Goal: Task Accomplishment & Management: Manage account settings

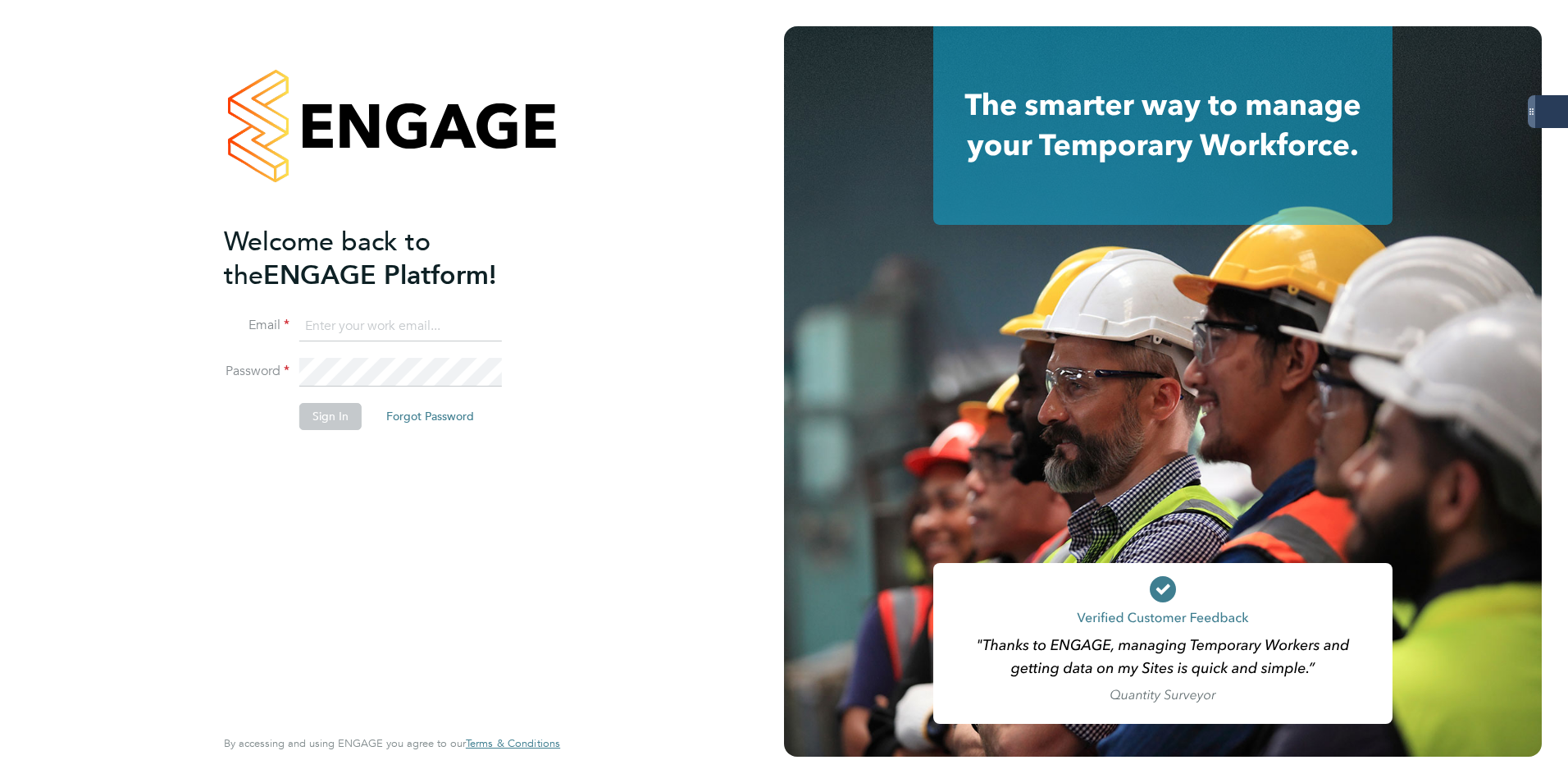
type input "[PERSON_NAME][EMAIL_ADDRESS][PERSON_NAME][DOMAIN_NAME]"
click at [318, 406] on button "Sign In" at bounding box center [330, 416] width 62 height 26
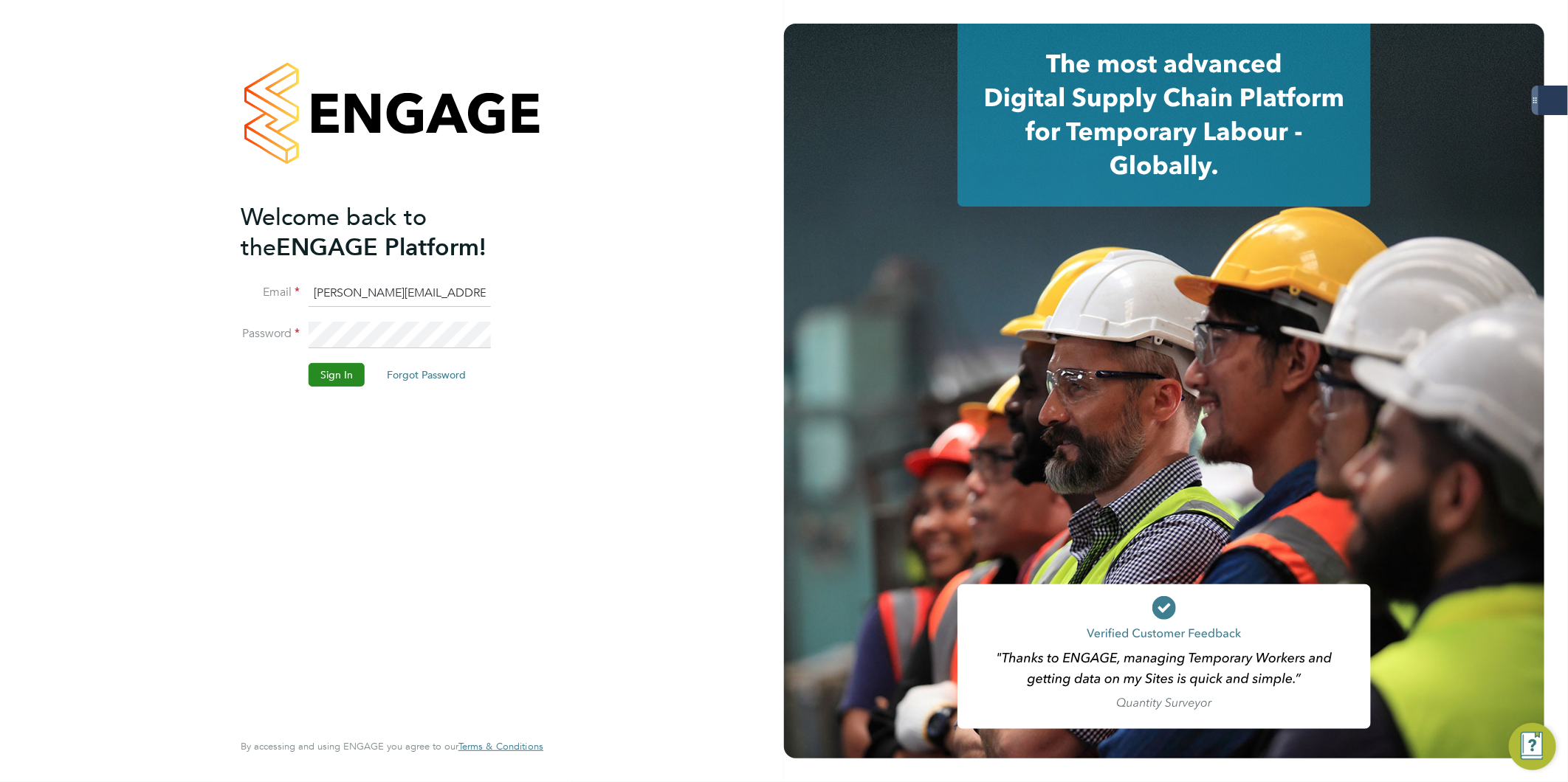
click at [331, 379] on button "Sign In" at bounding box center [336, 375] width 56 height 24
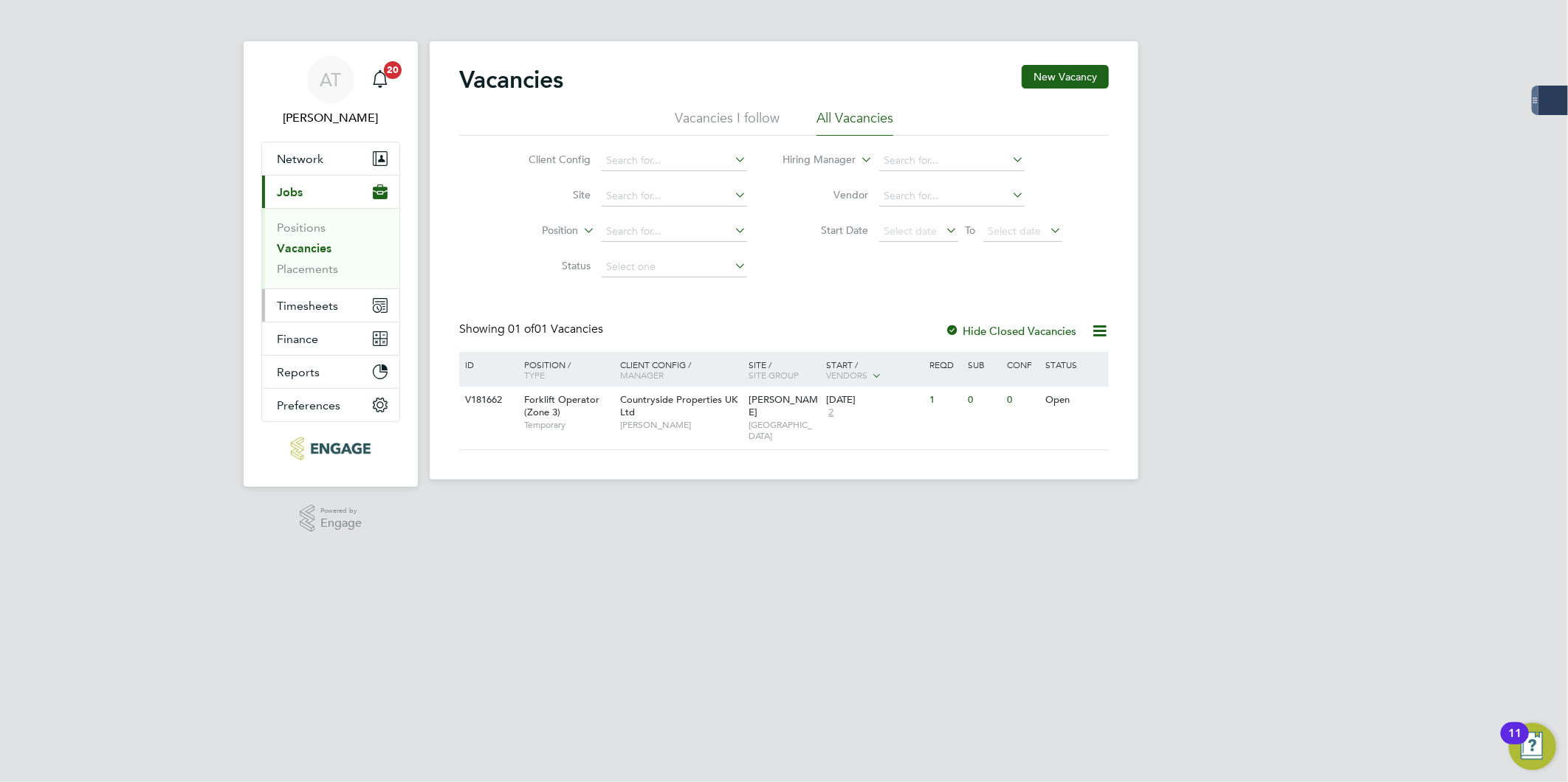
click at [304, 299] on span "Timesheets" at bounding box center [307, 306] width 61 height 14
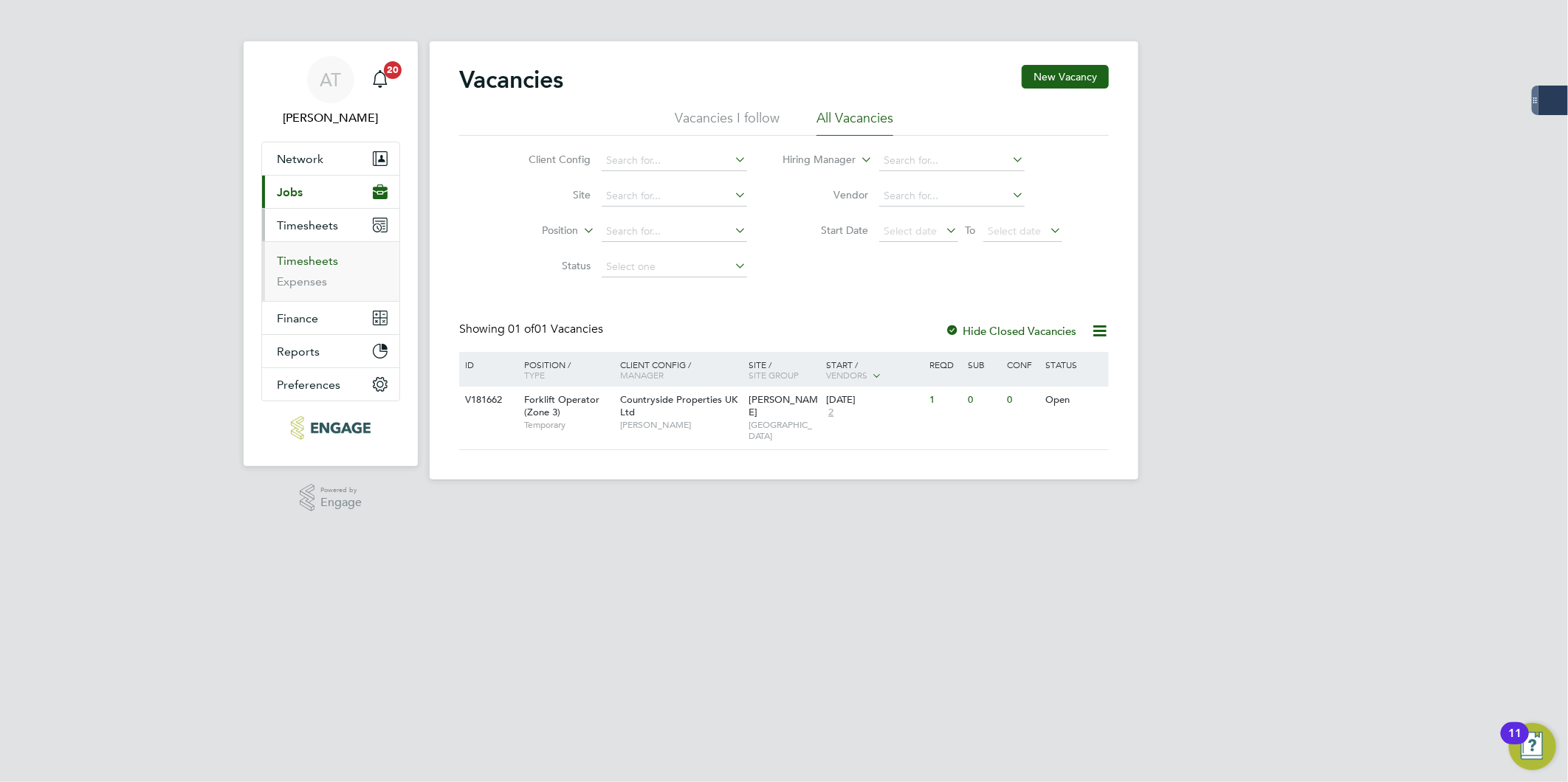
click at [310, 262] on link "Timesheets" at bounding box center [307, 261] width 61 height 14
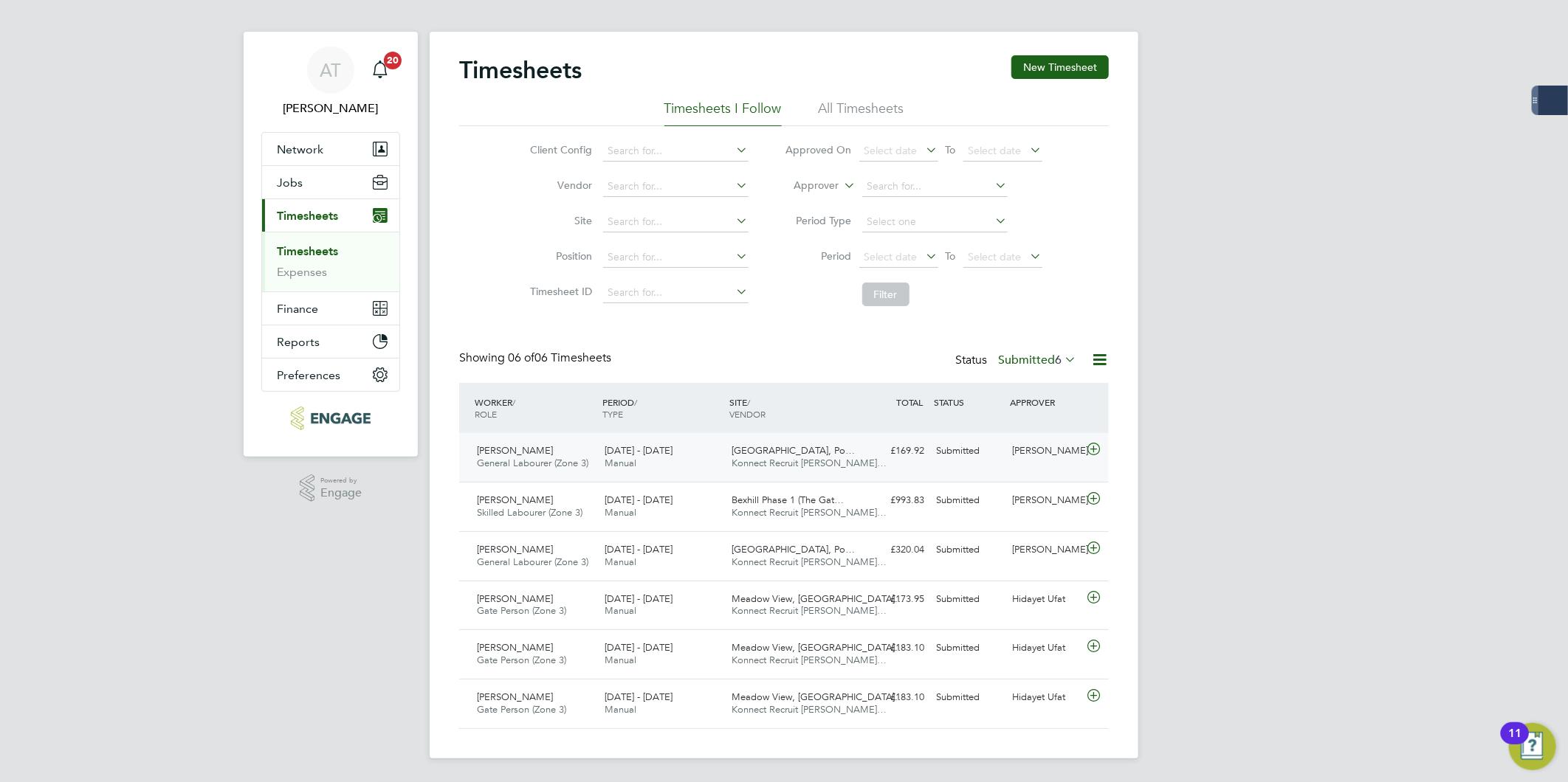
click at [821, 462] on span "Konnect Recruit [PERSON_NAME]…" at bounding box center [809, 463] width 155 height 13
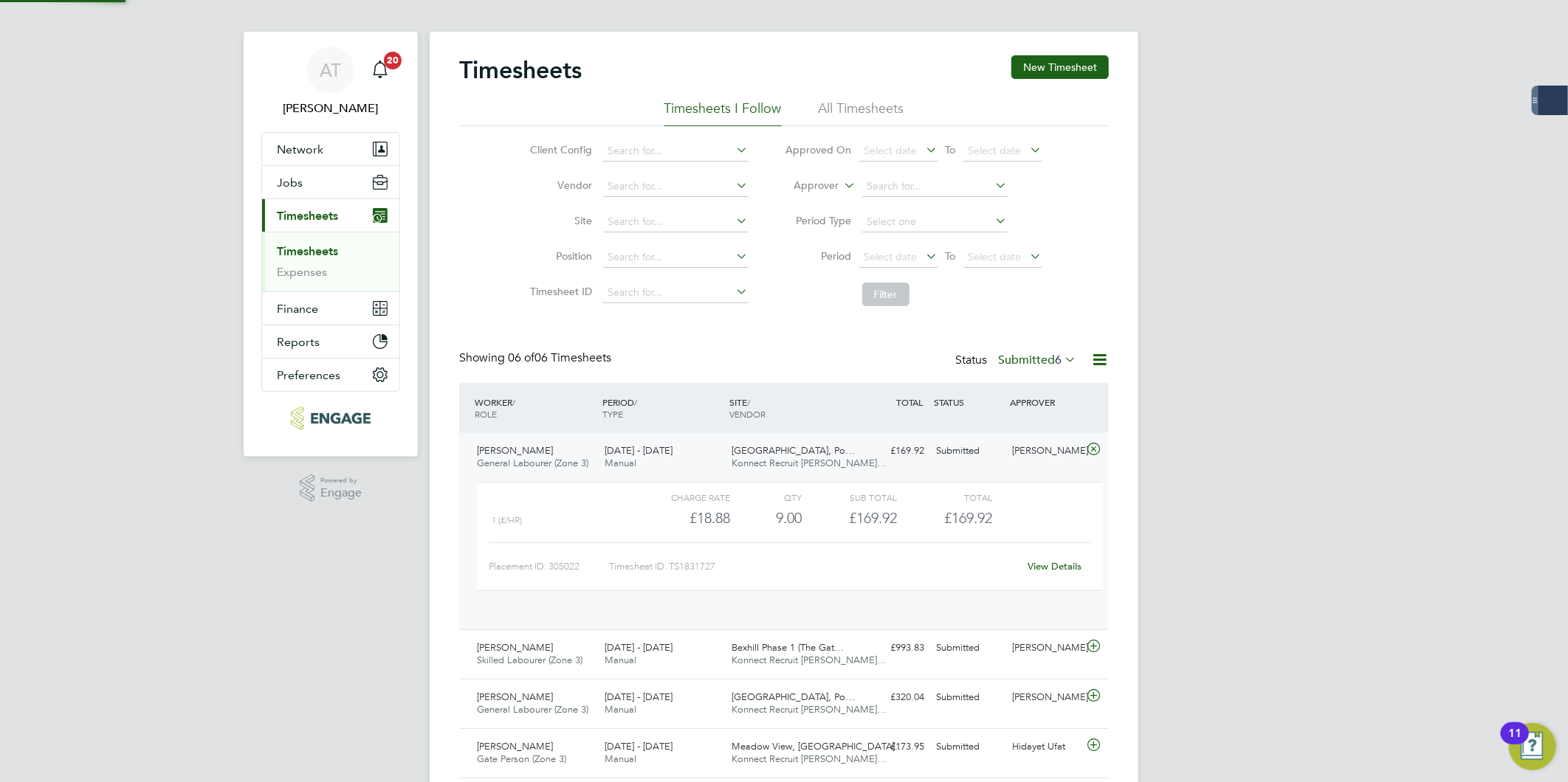
scroll to position [25, 144]
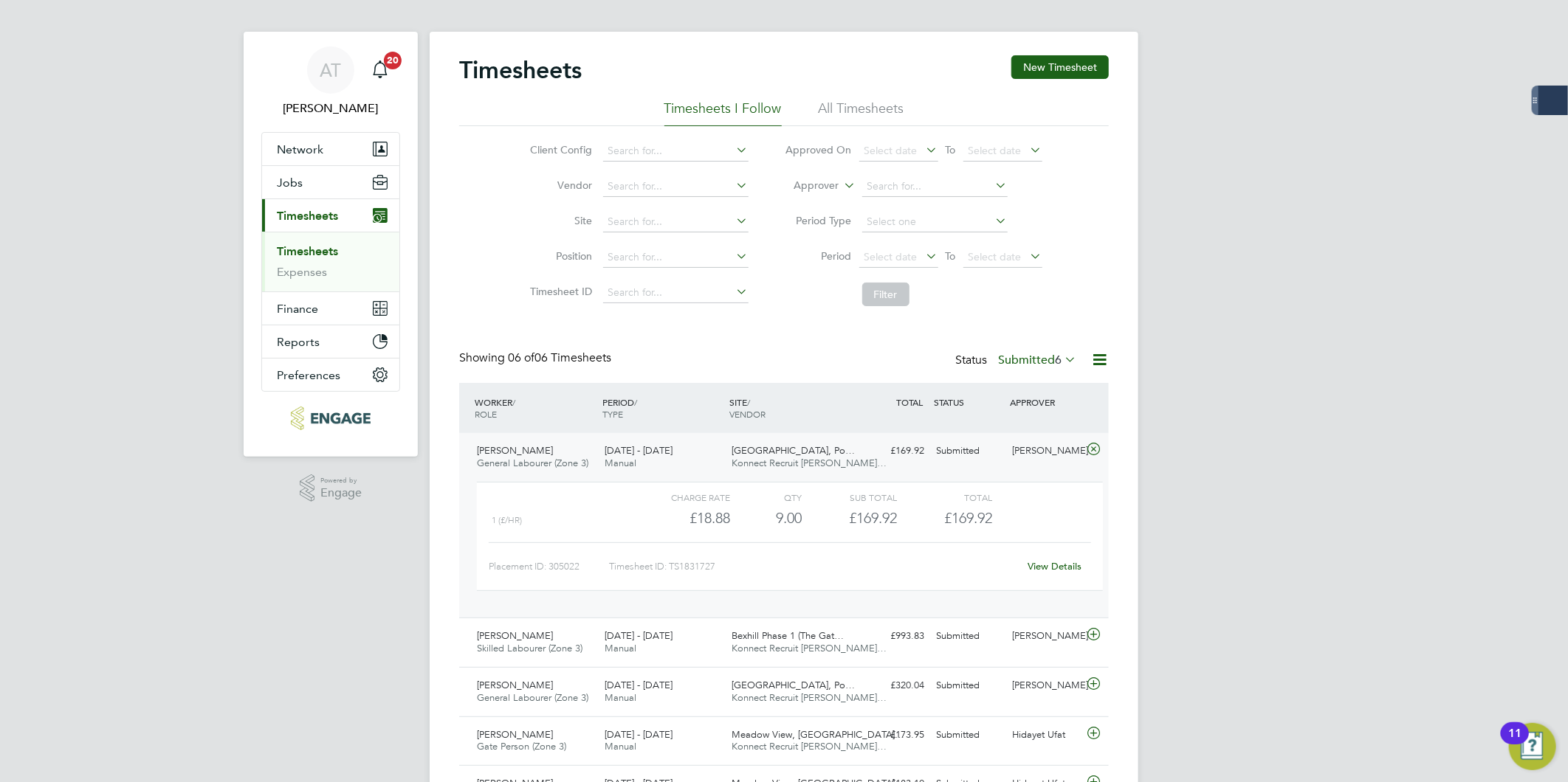
click at [1035, 562] on link "View Details" at bounding box center [1056, 566] width 54 height 13
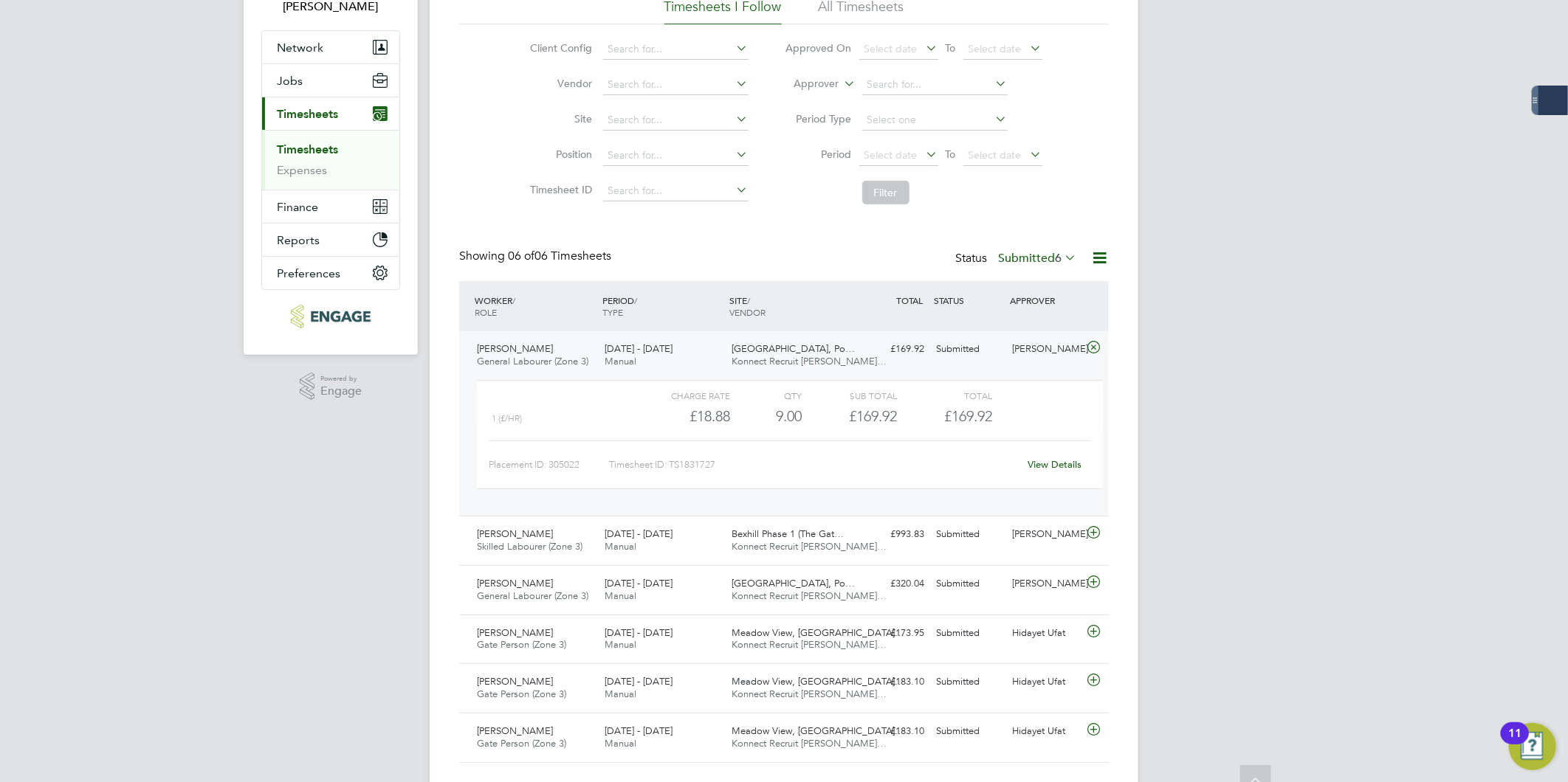
scroll to position [146, 0]
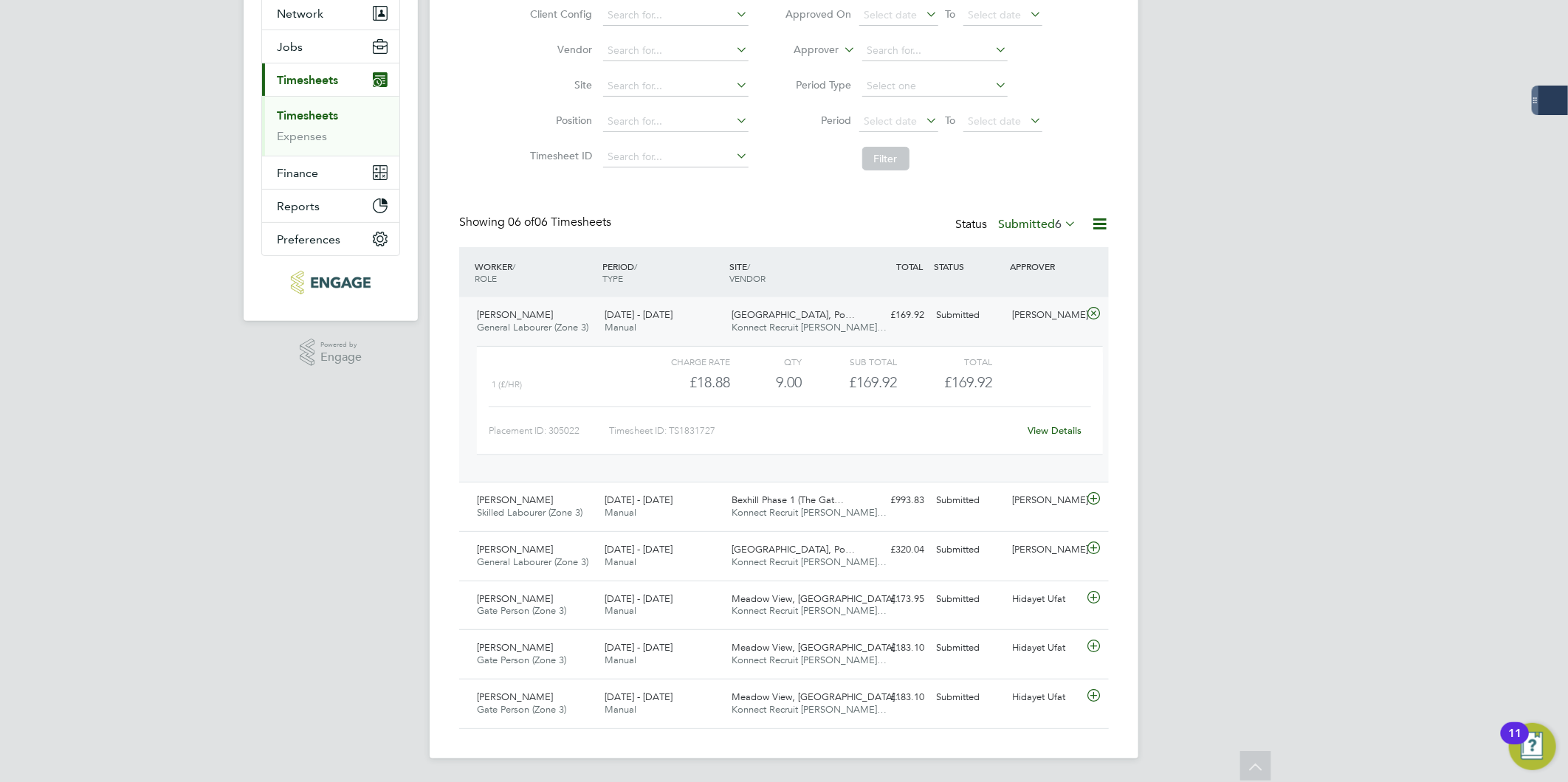
click at [1074, 417] on div "Placement ID: 305022 Timesheet ID: TS1831727 View Details" at bounding box center [789, 424] width 602 height 36
click at [1072, 423] on div "View Details" at bounding box center [1054, 431] width 72 height 24
click at [1071, 432] on link "View Details" at bounding box center [1056, 430] width 54 height 13
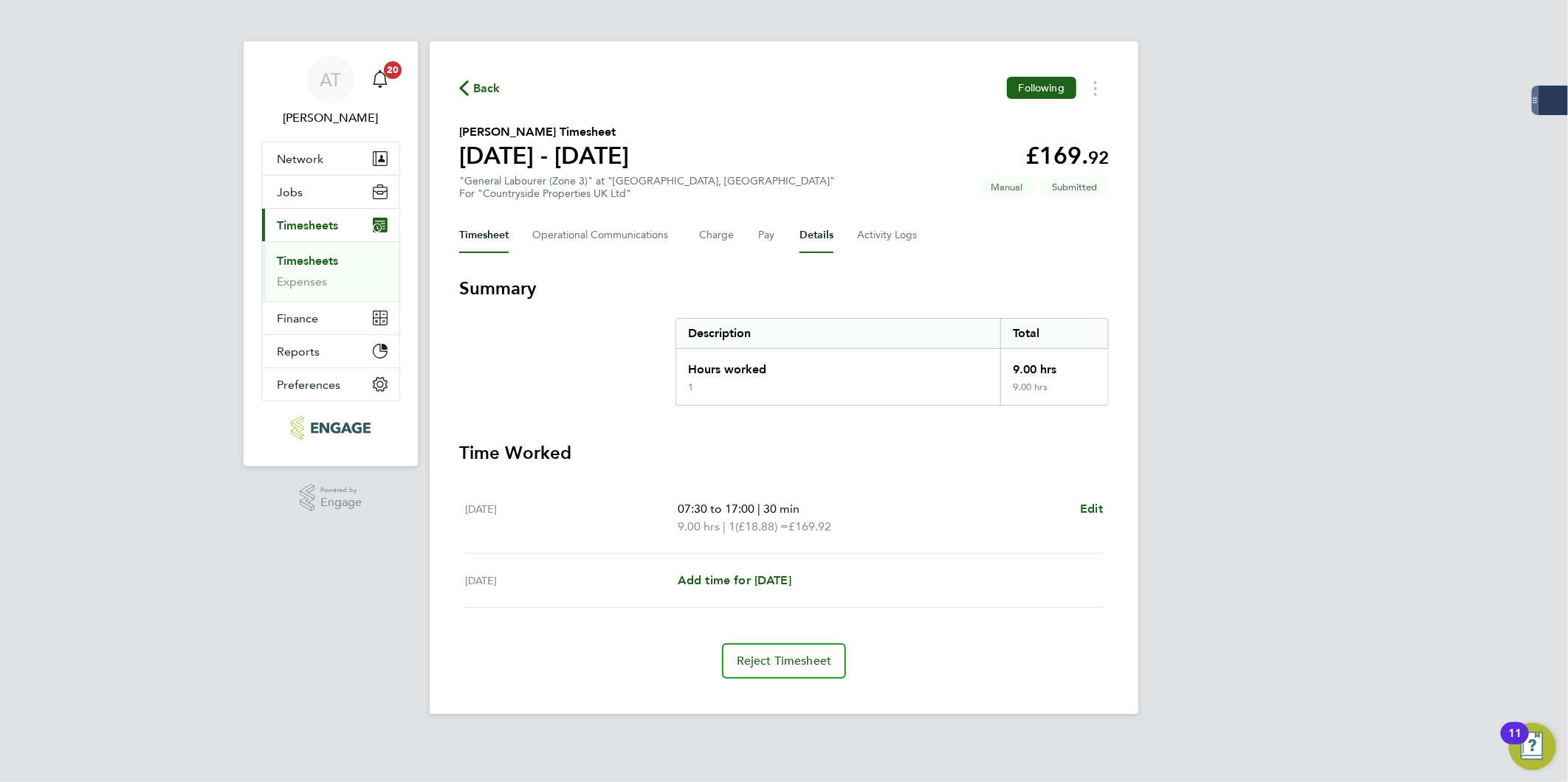
click at [810, 233] on button "Details" at bounding box center [816, 235] width 34 height 36
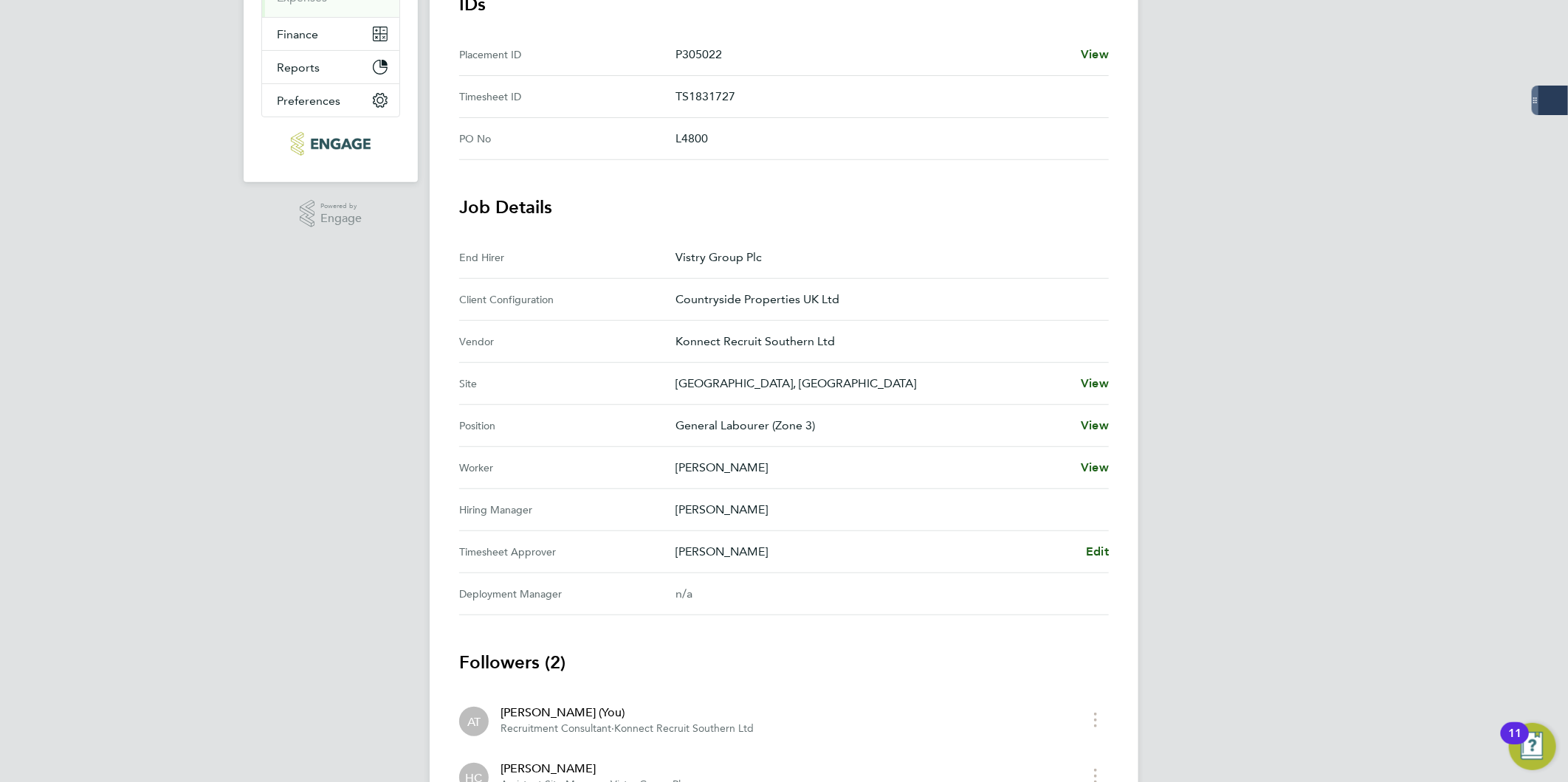
scroll to position [328, 0]
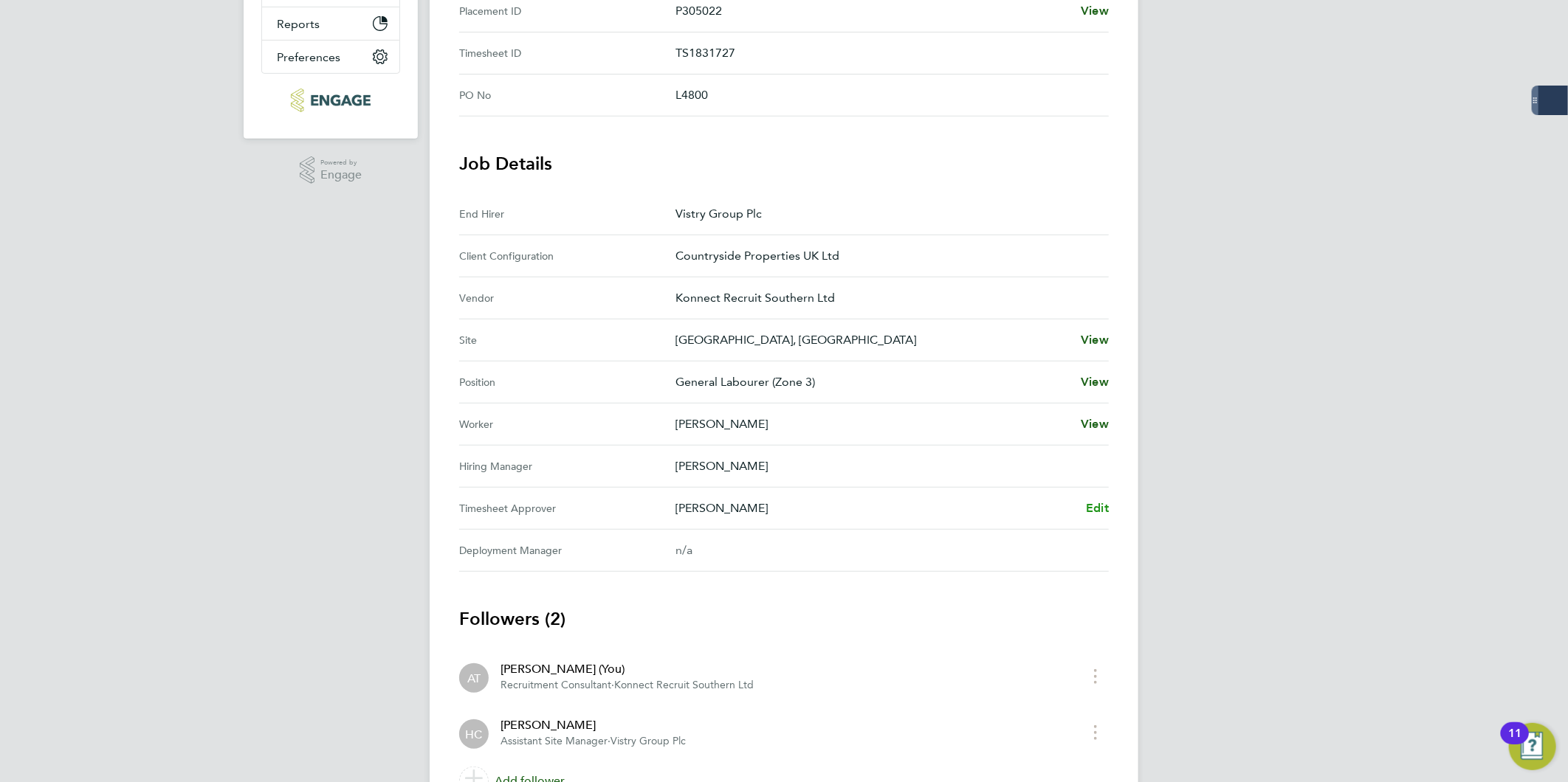
click at [1098, 501] on span "Edit" at bounding box center [1097, 508] width 23 height 14
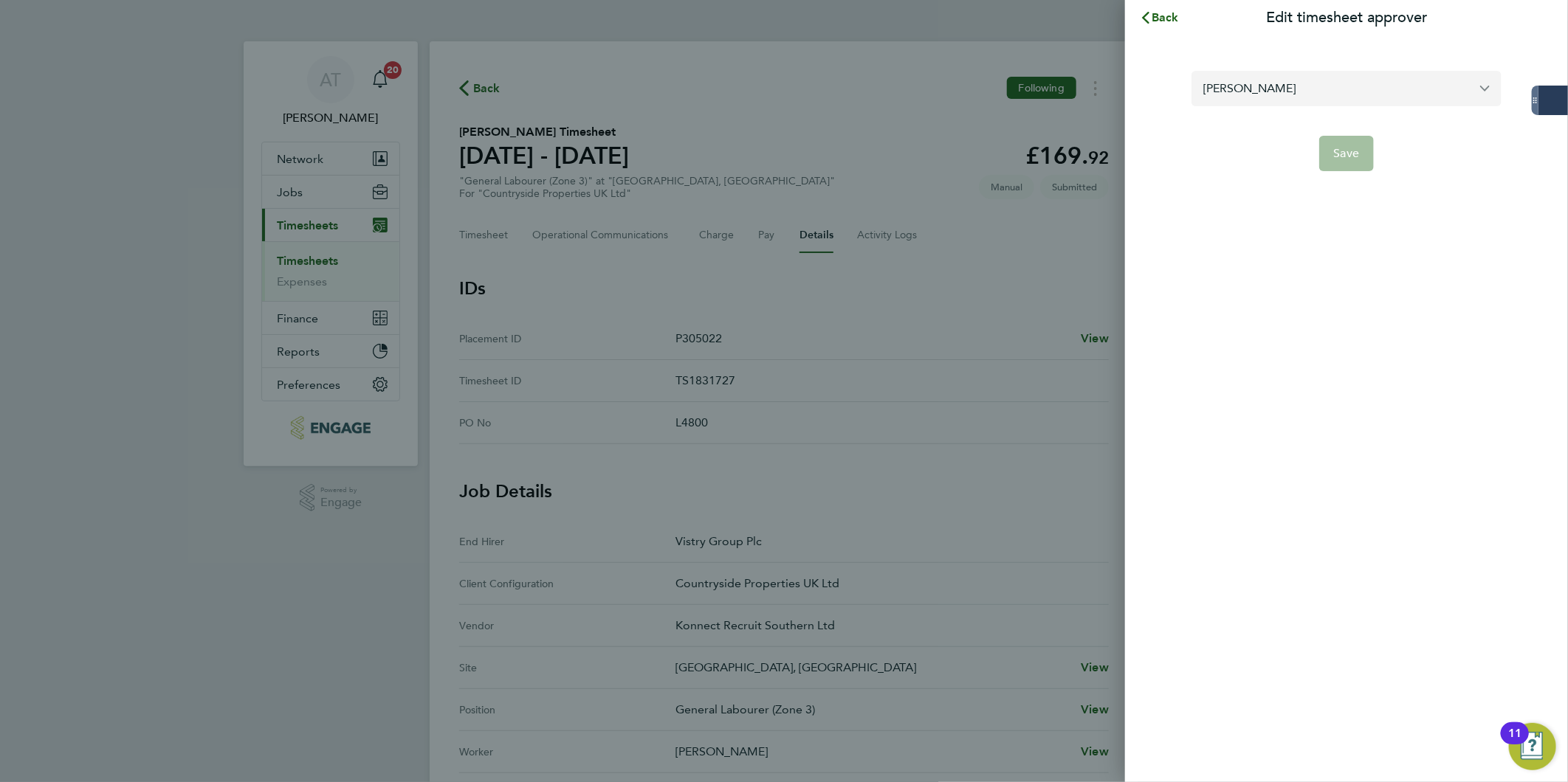
click at [1314, 99] on input "[PERSON_NAME]" at bounding box center [1346, 88] width 310 height 35
type input "r"
drag, startPoint x: 1286, startPoint y: 85, endPoint x: 1204, endPoint y: 83, distance: 82.0
click at [1204, 83] on input "Renzoo" at bounding box center [1346, 88] width 310 height 35
type input "o"
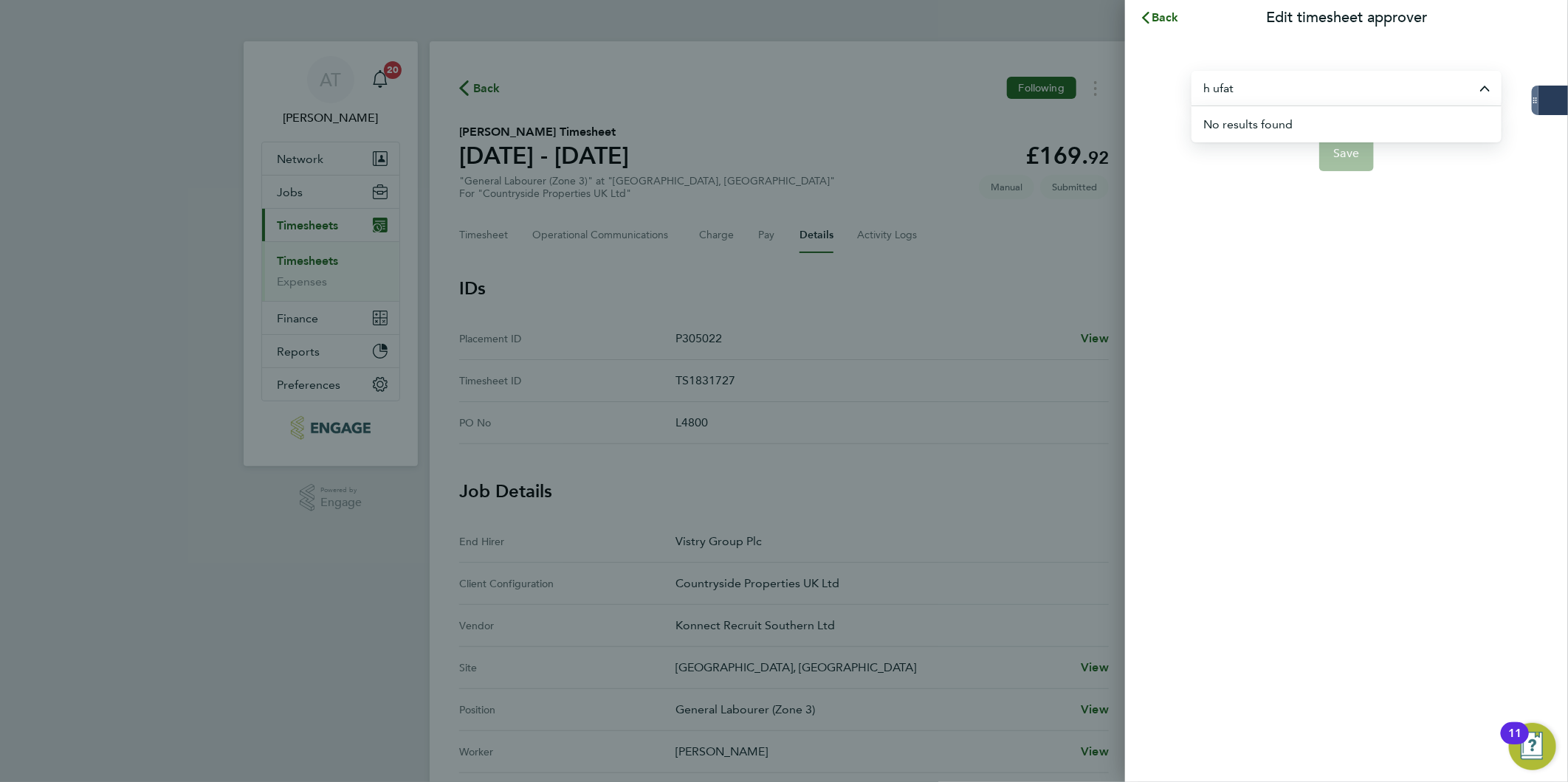
click at [1219, 37] on div "h ufat No results found Save" at bounding box center [1346, 112] width 443 height 153
type input "[PERSON_NAME]"
click at [1266, 94] on input "[PERSON_NAME]" at bounding box center [1346, 88] width 310 height 35
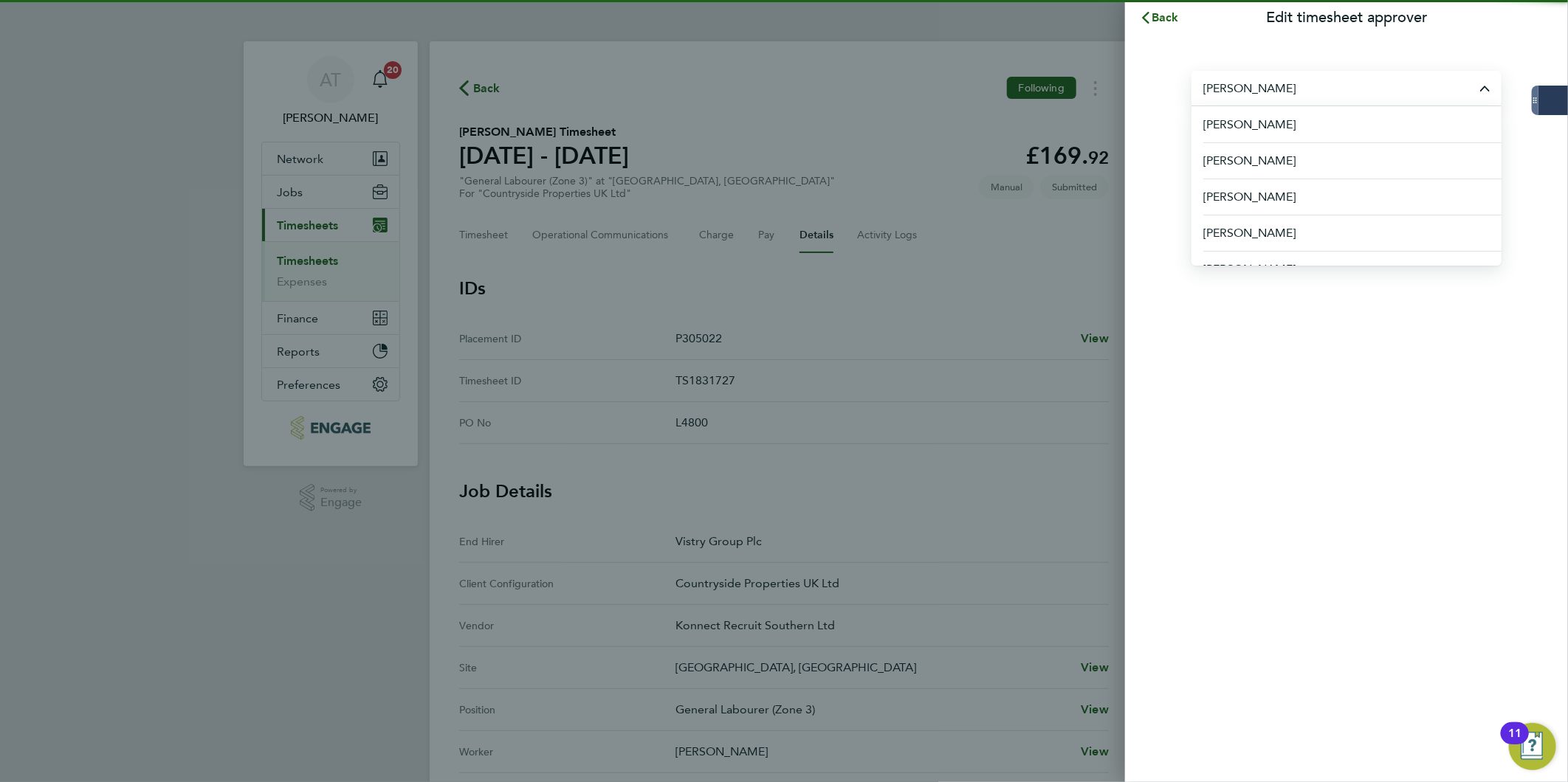
click at [1361, 53] on section "[PERSON_NAME] [PERSON_NAME] [PERSON_NAME] [PERSON_NAME] [PERSON_NAME] [PERSON_N…" at bounding box center [1346, 113] width 360 height 118
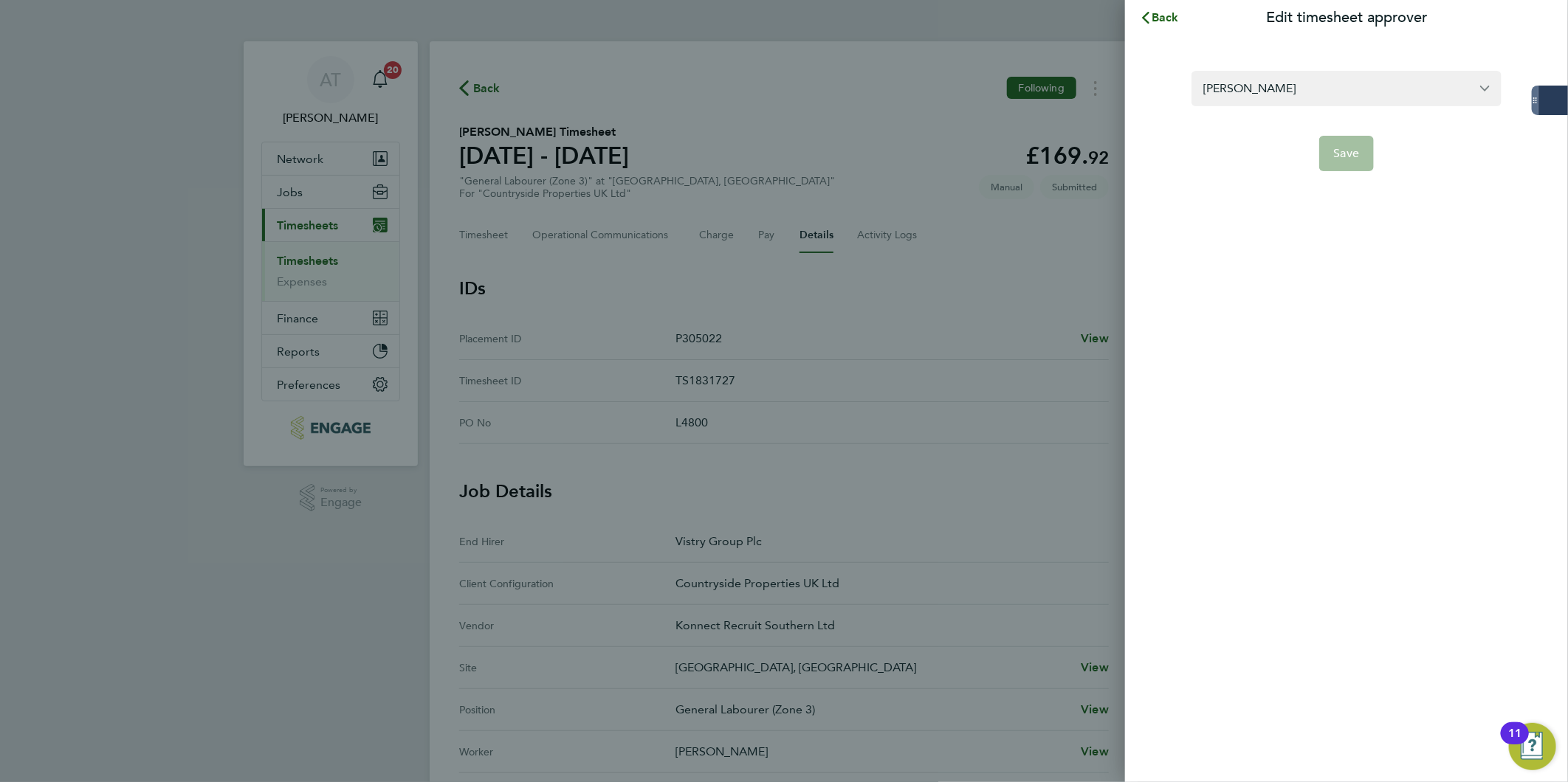
click at [1339, 158] on app-form-button "Save" at bounding box center [1346, 153] width 310 height 36
click at [1164, 10] on span "Back" at bounding box center [1165, 17] width 27 height 14
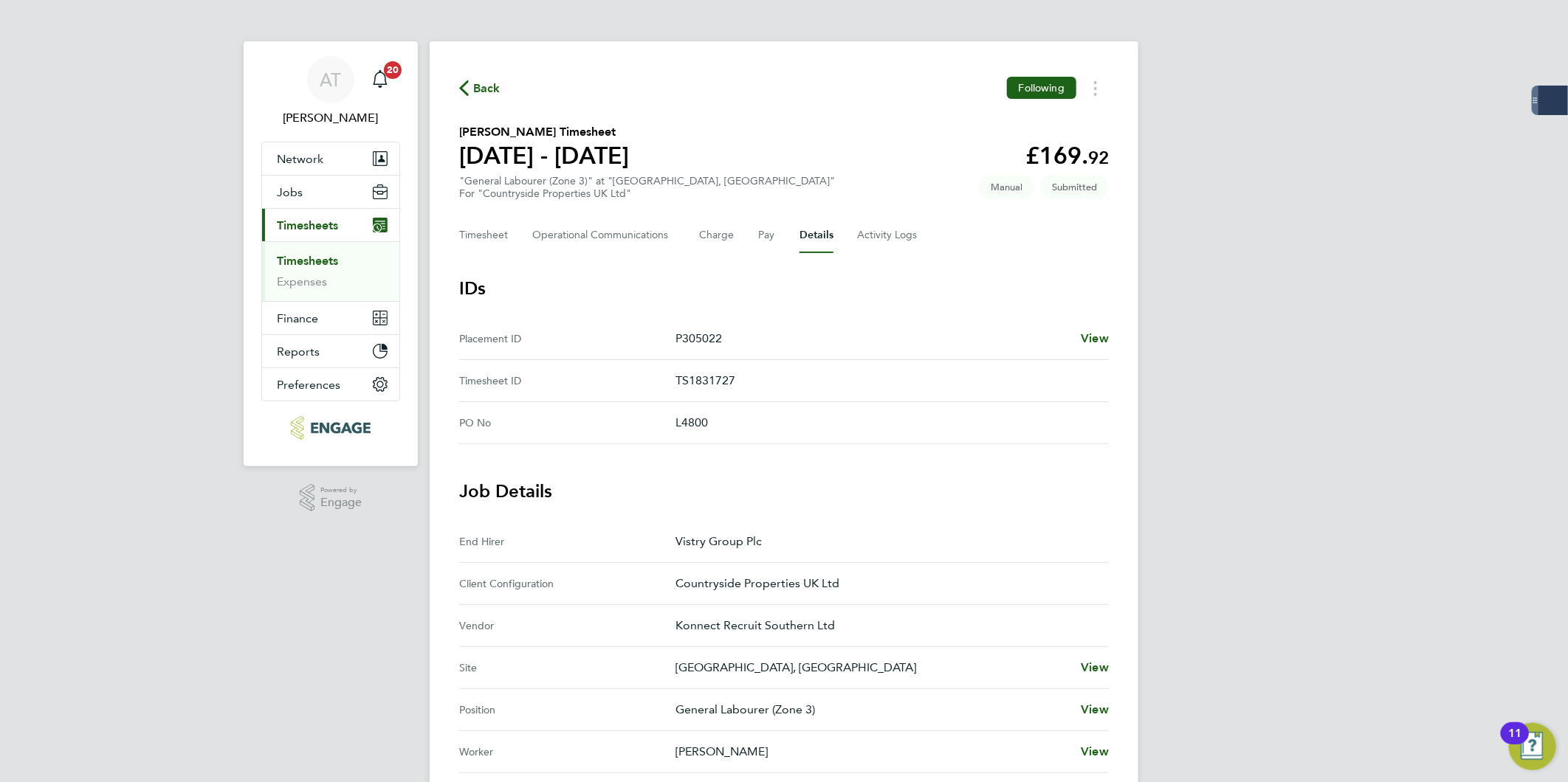
click at [496, 84] on span "Back" at bounding box center [487, 88] width 27 height 18
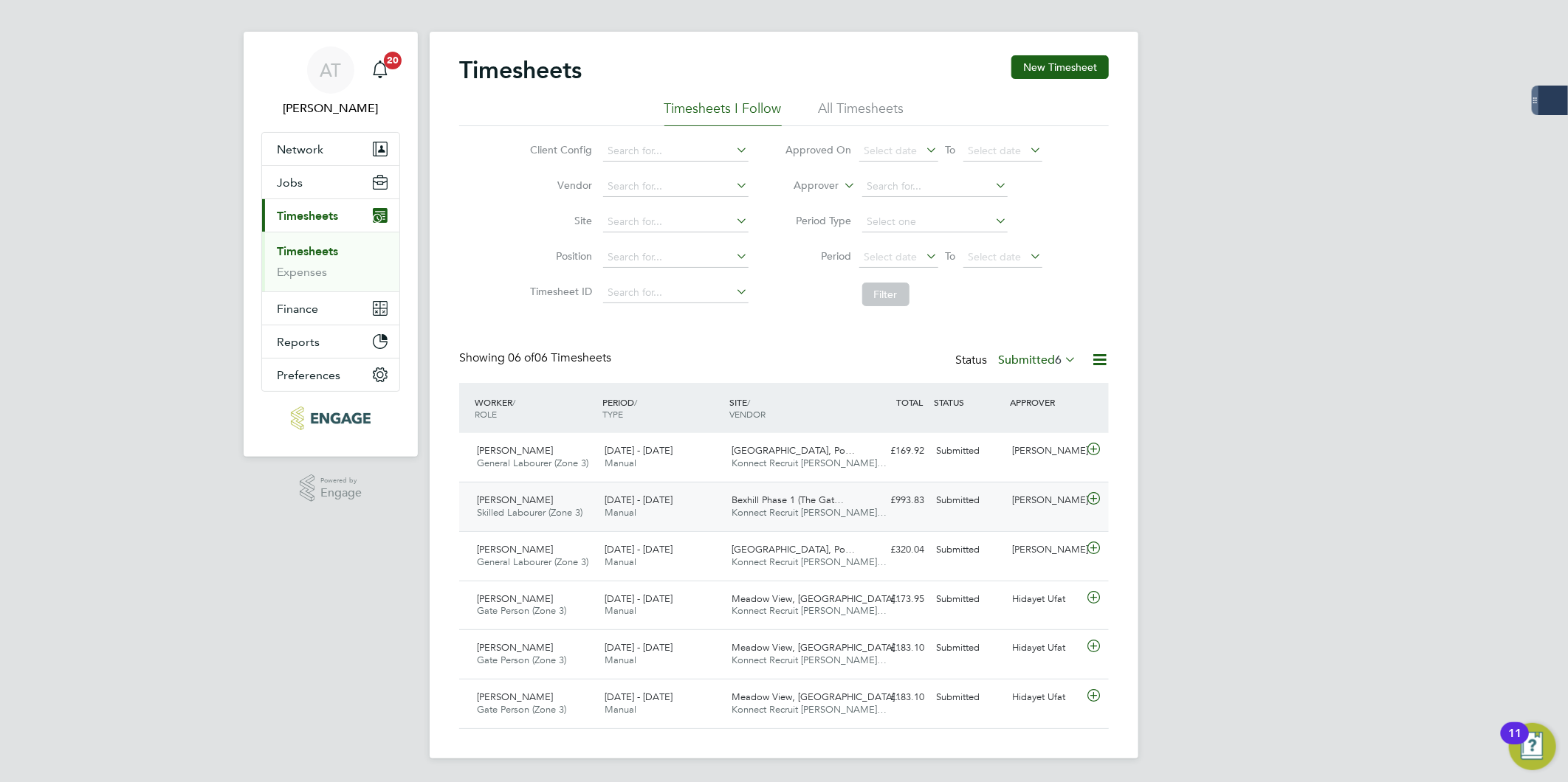
scroll to position [3, 0]
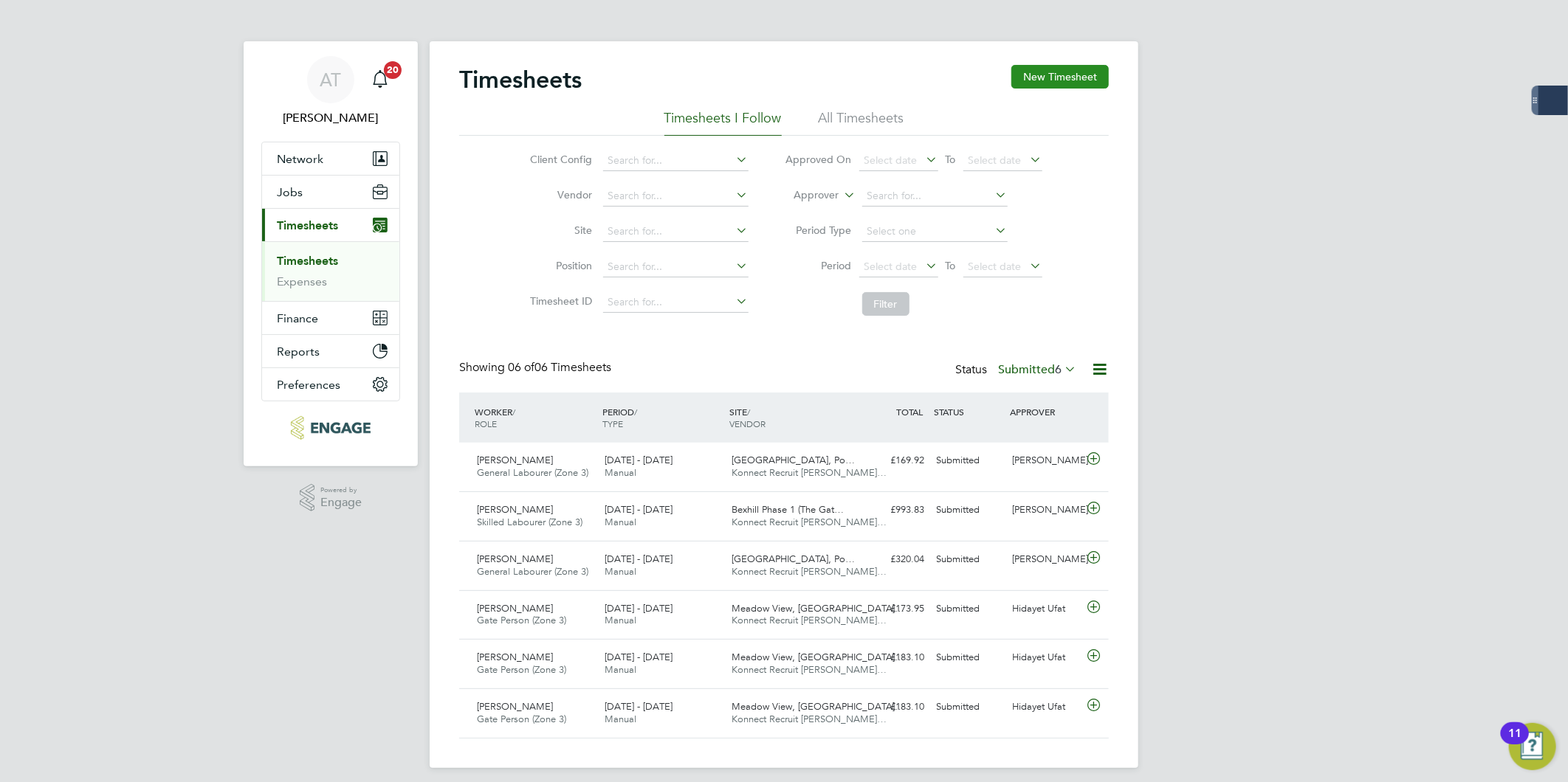
click at [1071, 80] on button "New Timesheet" at bounding box center [1059, 77] width 97 height 24
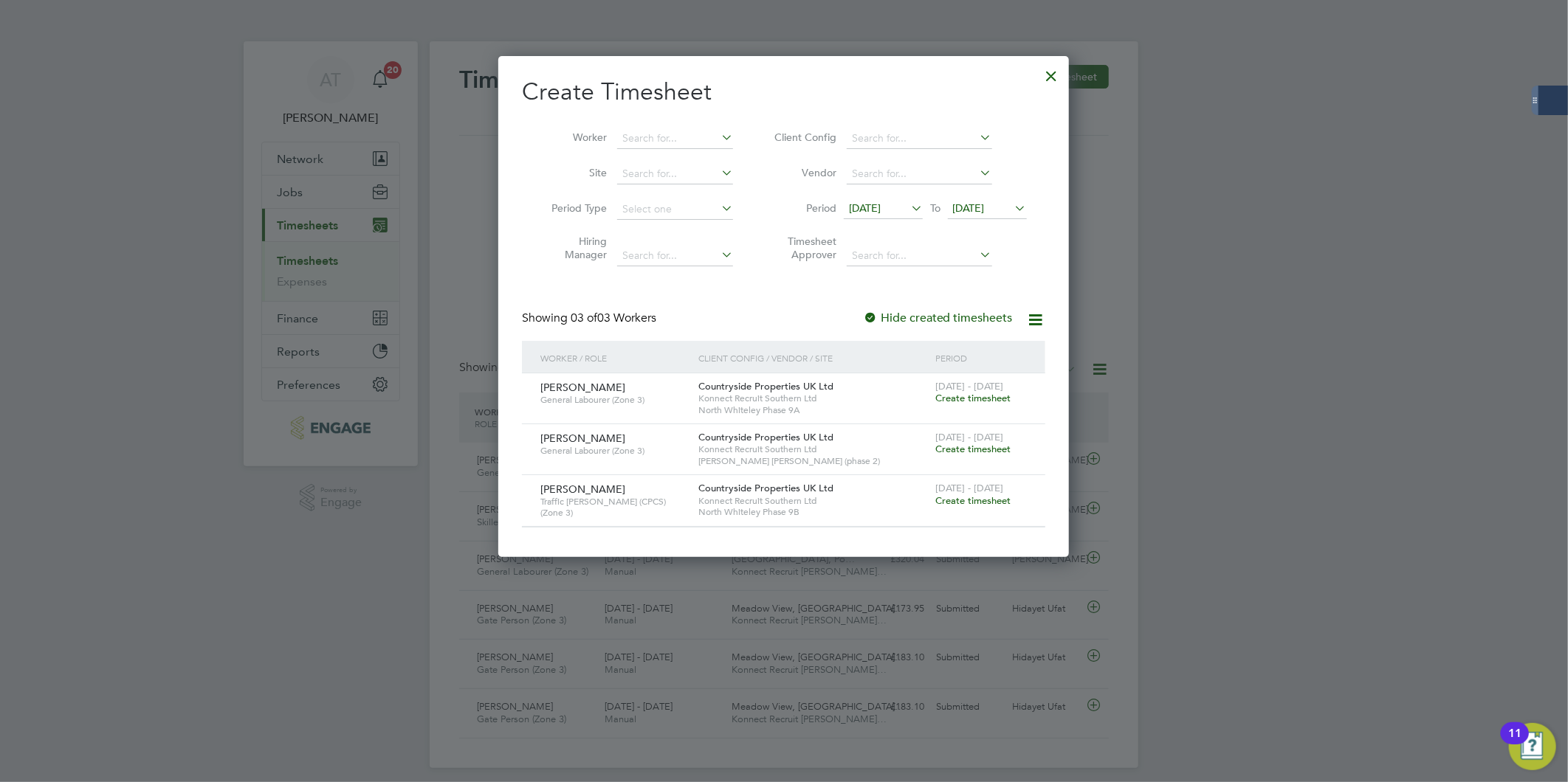
click at [1050, 75] on div at bounding box center [1052, 72] width 26 height 26
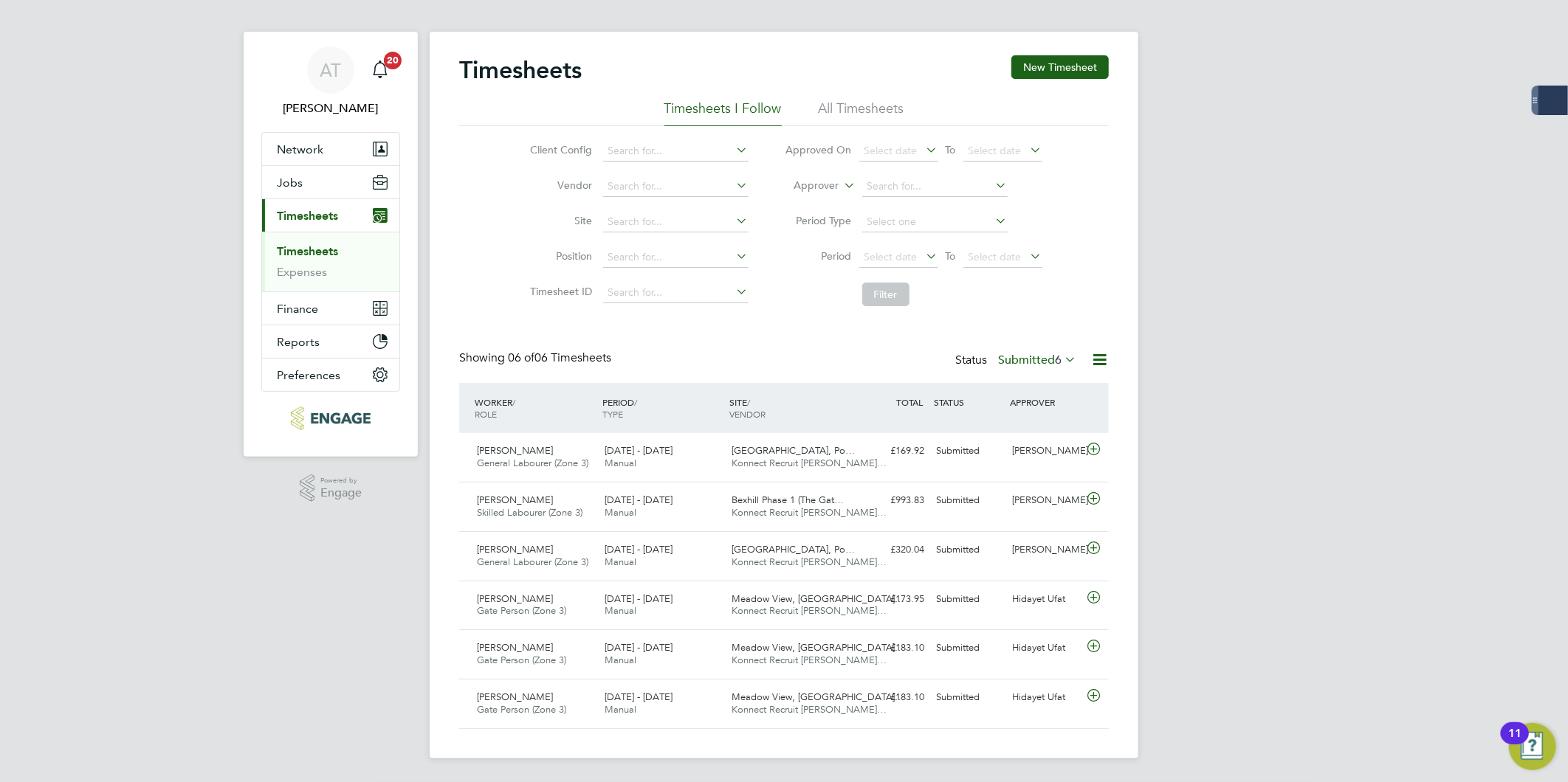
click at [1190, 322] on div "AT [PERSON_NAME] Notifications 20 Applications: Network Team Members Businesses…" at bounding box center [784, 387] width 1568 height 792
drag, startPoint x: 1349, startPoint y: 190, endPoint x: 1069, endPoint y: 166, distance: 281.0
click at [1350, 190] on div "AT [PERSON_NAME] Notifications 20 Applications: Network Team Members Businesses…" at bounding box center [784, 387] width 1568 height 792
click at [1223, 174] on div "AT [PERSON_NAME] Notifications 20 Applications: Network Team Members Businesses…" at bounding box center [784, 387] width 1568 height 792
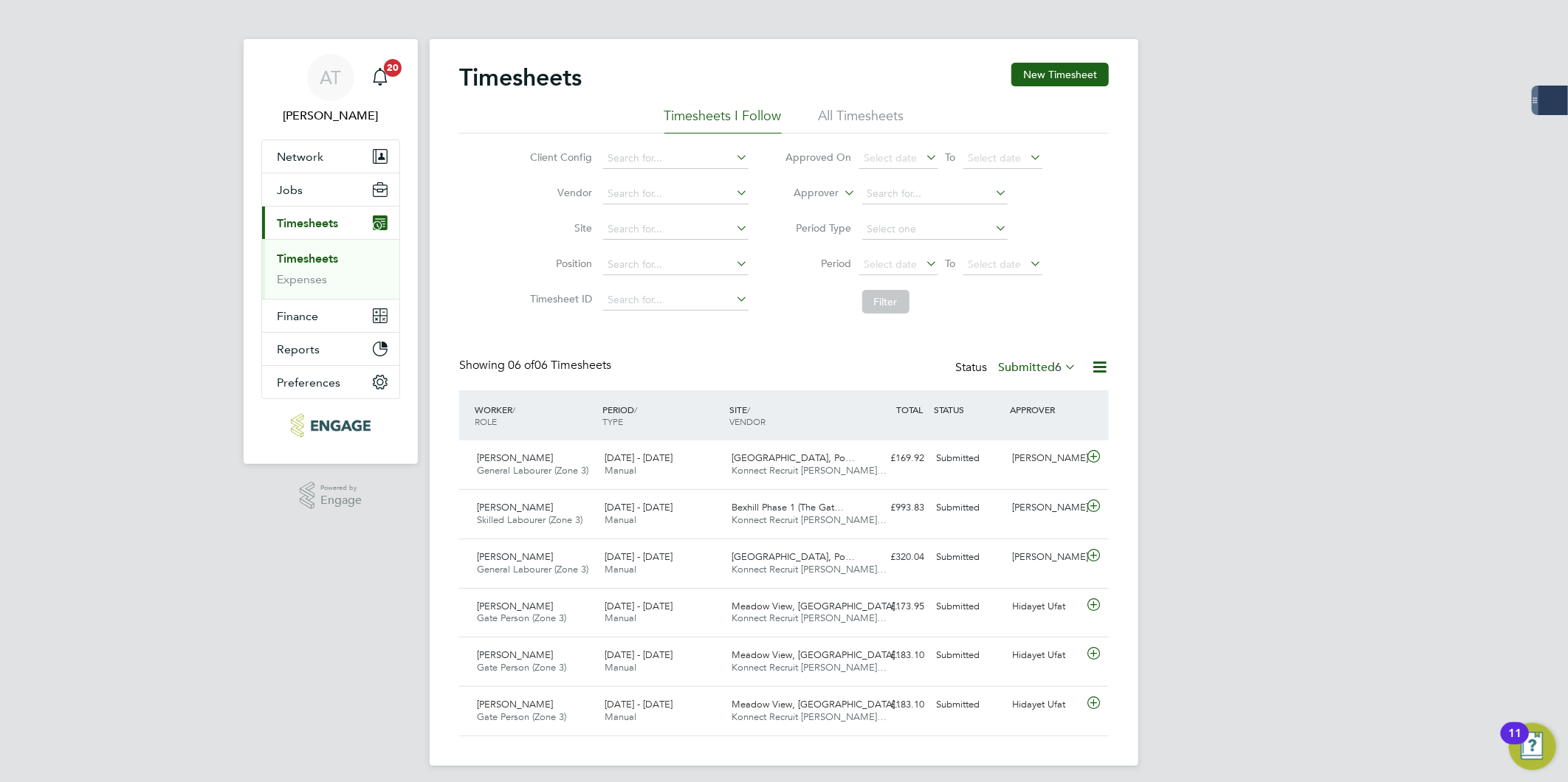
scroll to position [0, 0]
click at [1396, 407] on div "AT [PERSON_NAME] Notifications 20 Applications: Network Team Members Businesses…" at bounding box center [784, 396] width 1568 height 792
